Goal: Book appointment/travel/reservation

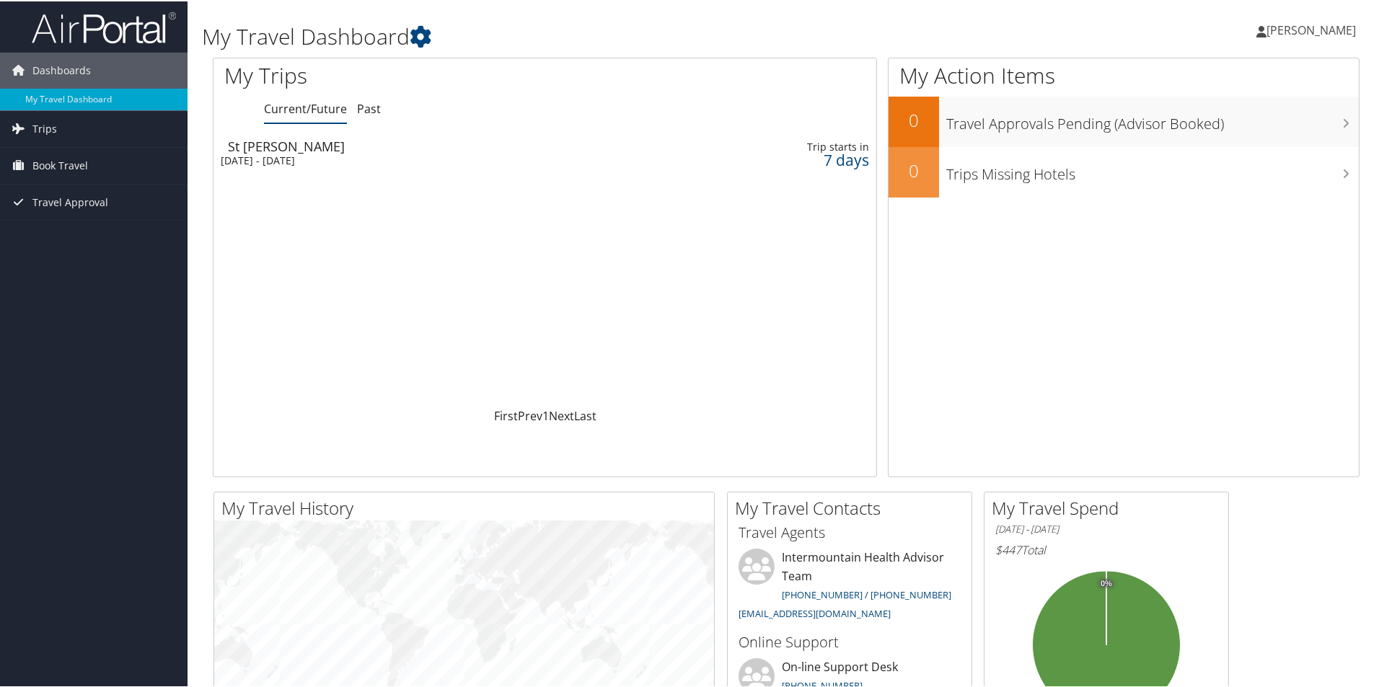
click at [323, 154] on div "[DATE] - [DATE]" at bounding box center [428, 159] width 414 height 13
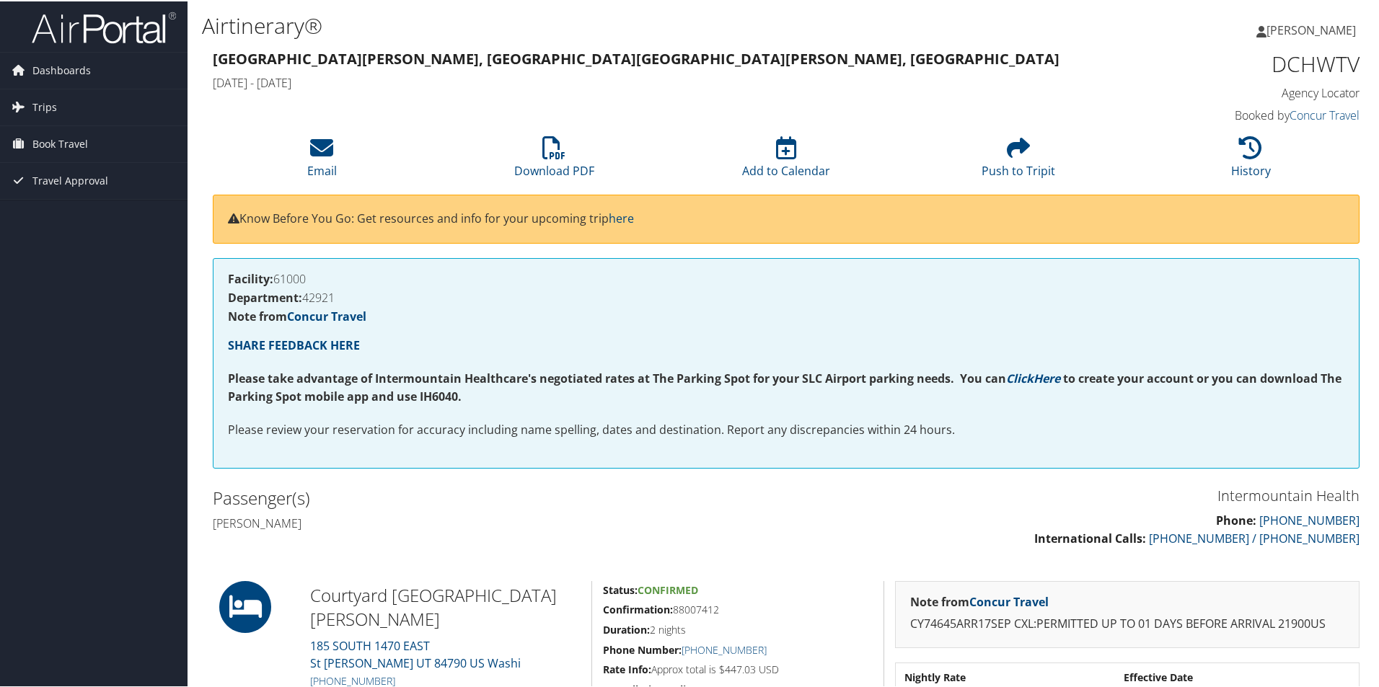
drag, startPoint x: 0, startPoint y: 0, endPoint x: 1008, endPoint y: 324, distance: 1058.9
click at [1008, 324] on div "Facility: 61000 Department: 42921 Note from Concur Travel SHARE FEEDBACK HERE P…" at bounding box center [786, 362] width 1147 height 211
click at [53, 143] on span "Book Travel" at bounding box center [60, 143] width 56 height 36
click at [67, 212] on link "Book/Manage Online Trips" at bounding box center [94, 215] width 188 height 22
